Goal: Transaction & Acquisition: Obtain resource

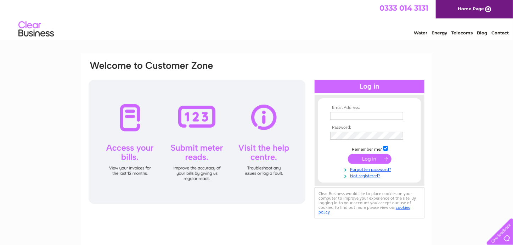
click at [357, 124] on tbody "Email Address: Password: Remember me? Forgotten password?" at bounding box center [369, 141] width 82 height 73
click at [359, 118] on input "text" at bounding box center [367, 116] width 74 height 9
click at [285, 207] on div "Email Address: Password:" at bounding box center [256, 140] width 337 height 160
click at [380, 110] on td at bounding box center [369, 115] width 82 height 11
click at [369, 117] on input "text" at bounding box center [366, 116] width 73 height 8
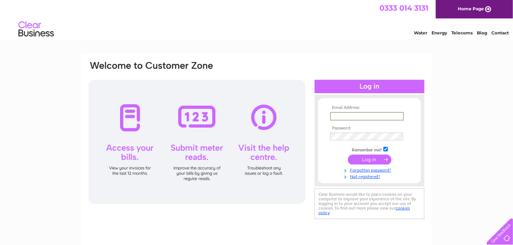
type input "completecars@live.co.uk"
click at [368, 115] on input "text" at bounding box center [367, 116] width 74 height 9
type input "[EMAIL_ADDRESS][DOMAIN_NAME]"
click at [348, 154] on input "submit" at bounding box center [370, 159] width 44 height 10
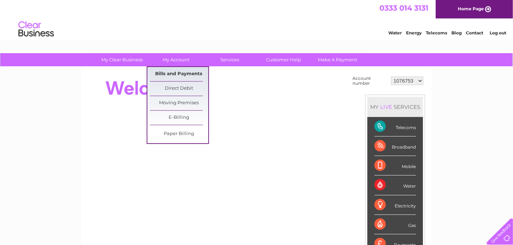
click at [185, 72] on link "Bills and Payments" at bounding box center [179, 74] width 58 height 14
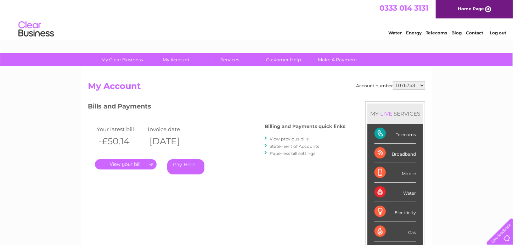
click at [421, 85] on select "1076753 30314411" at bounding box center [409, 85] width 32 height 9
select select "30314411"
click at [394, 81] on select "1076753 30314411" at bounding box center [409, 85] width 32 height 9
click at [126, 165] on link "." at bounding box center [126, 164] width 62 height 10
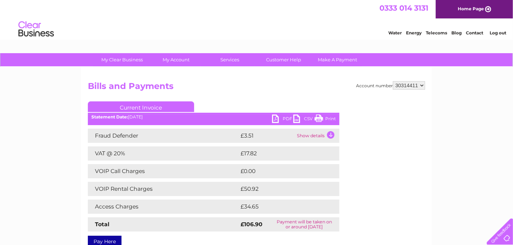
click at [289, 121] on link "PDF" at bounding box center [282, 119] width 21 height 10
